Goal: Find contact information: Find contact information

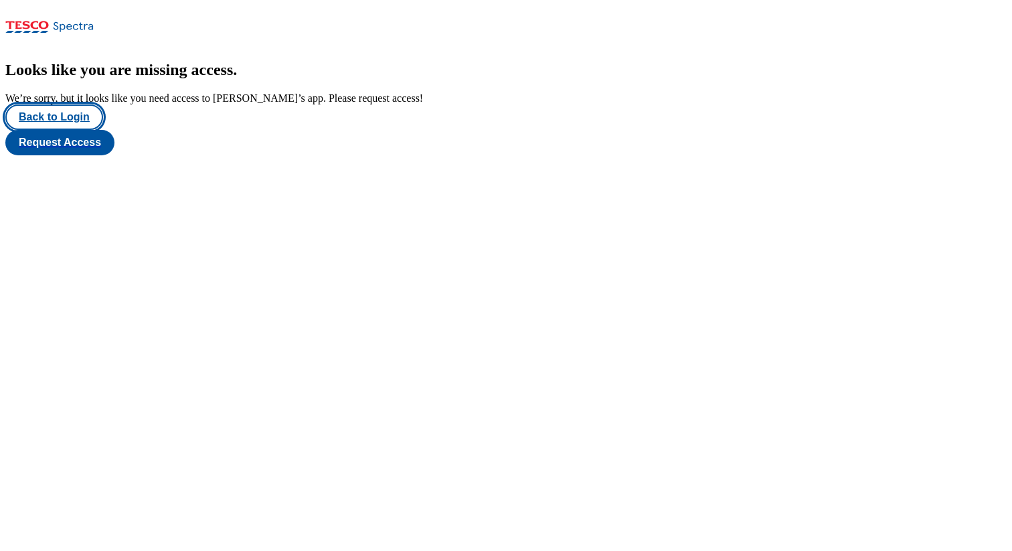
click at [57, 130] on button "Back to Login" at bounding box center [54, 116] width 98 height 25
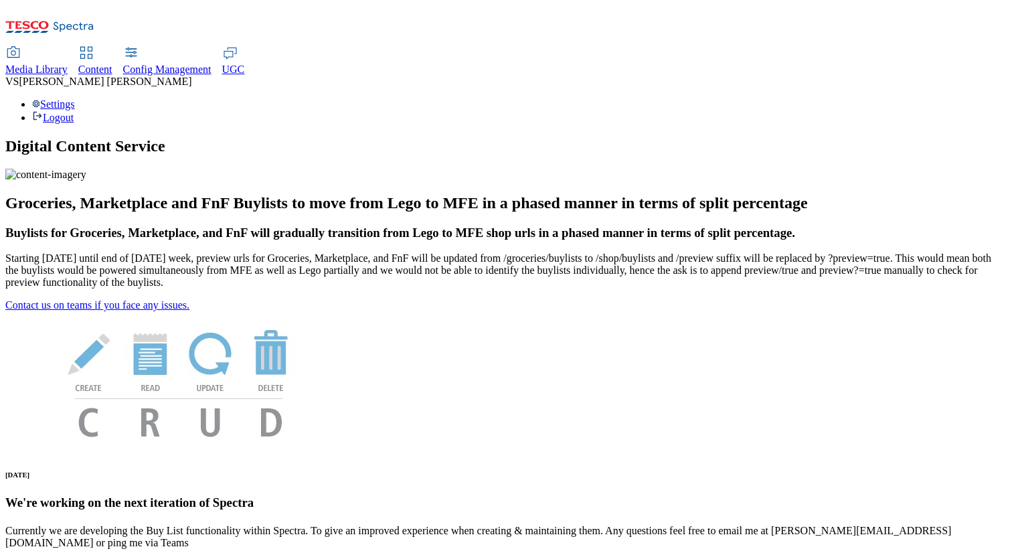
click at [936, 76] on div "VS [PERSON_NAME]" at bounding box center [506, 82] width 1002 height 12
click at [948, 98] on div "Settings Logout" at bounding box center [506, 110] width 1002 height 25
click at [75, 98] on link "Settings" at bounding box center [53, 103] width 43 height 11
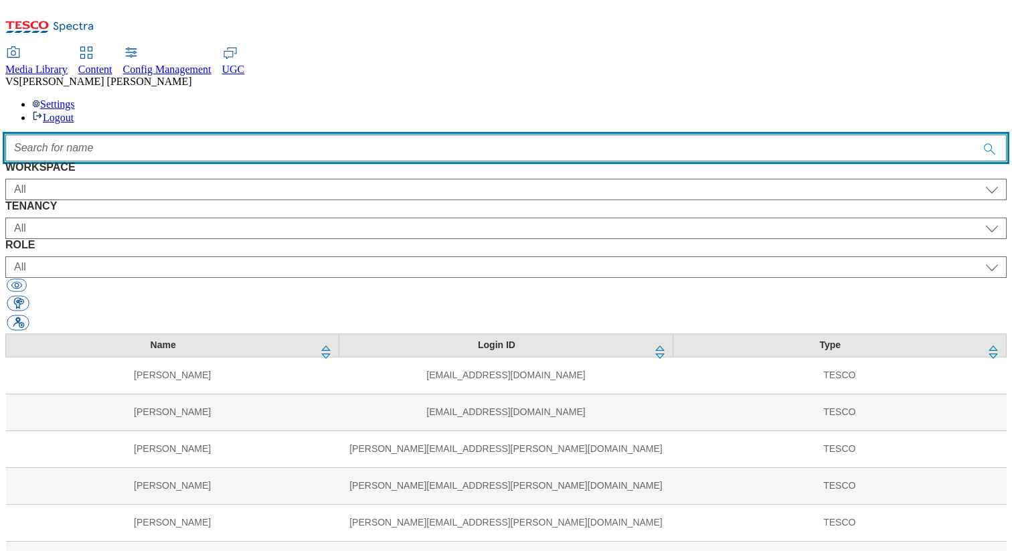
click at [376, 135] on input "Accessible label text" at bounding box center [506, 148] width 1002 height 27
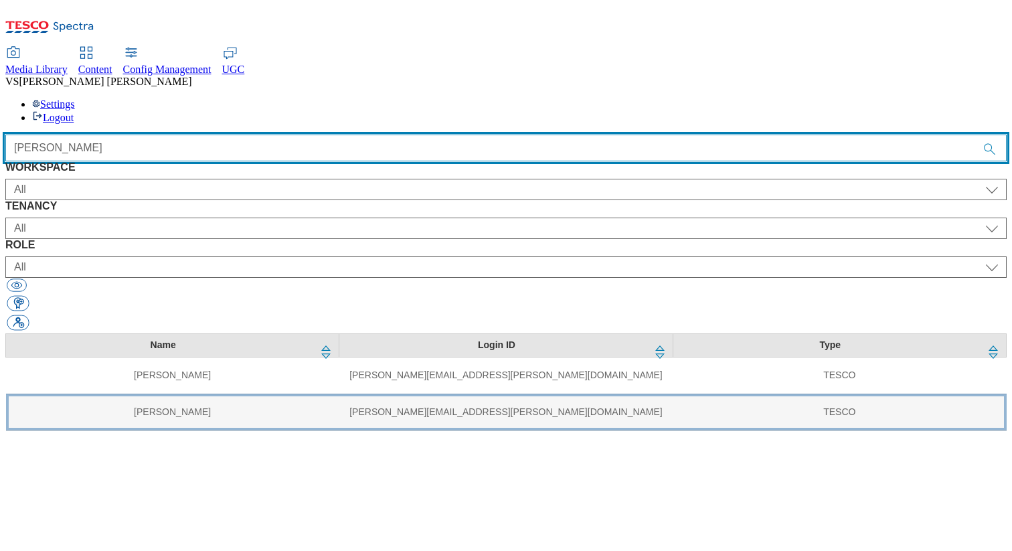
type input "[PERSON_NAME]"
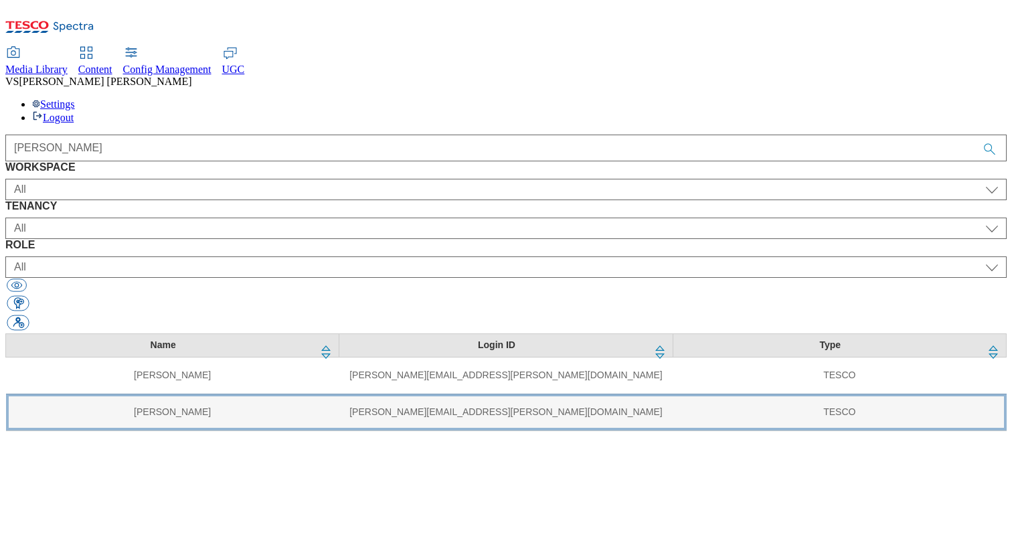
click at [256, 394] on td "[PERSON_NAME]" at bounding box center [172, 412] width 333 height 37
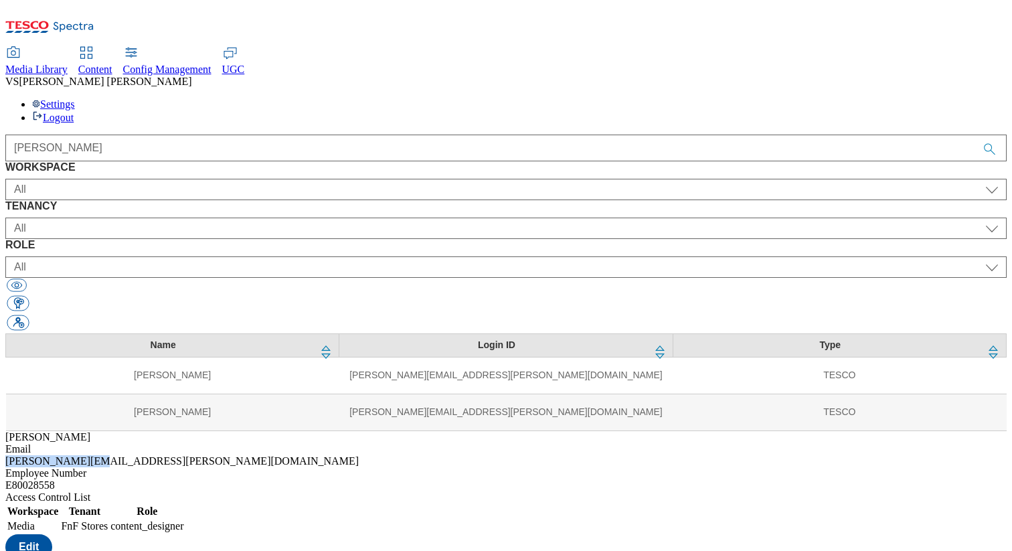
drag, startPoint x: 692, startPoint y: 238, endPoint x: 603, endPoint y: 236, distance: 89.7
click at [603, 443] on div "Email [PERSON_NAME][EMAIL_ADDRESS][PERSON_NAME][DOMAIN_NAME] Employee Number E8…" at bounding box center [506, 539] width 1002 height 193
copy div "[PERSON_NAME].[PERSON_NAME]"
